Goal: Task Accomplishment & Management: Manage account settings

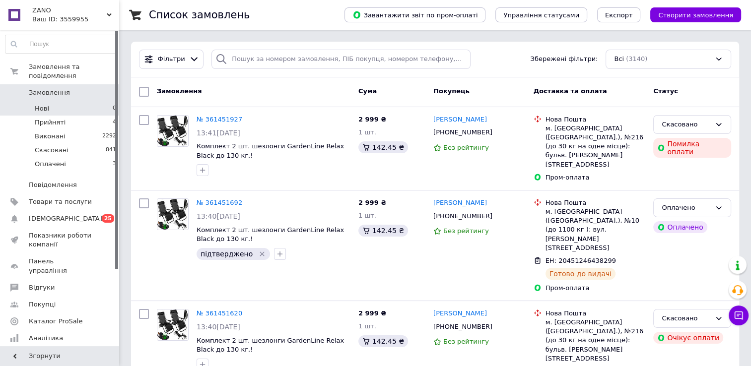
click at [41, 104] on li "Нові 0" at bounding box center [61, 109] width 122 height 14
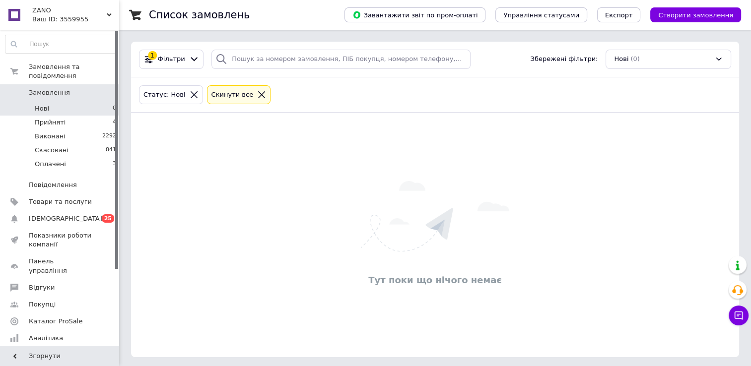
click at [47, 88] on span "Замовлення" at bounding box center [49, 92] width 41 height 9
